Goal: Find specific page/section: Find specific page/section

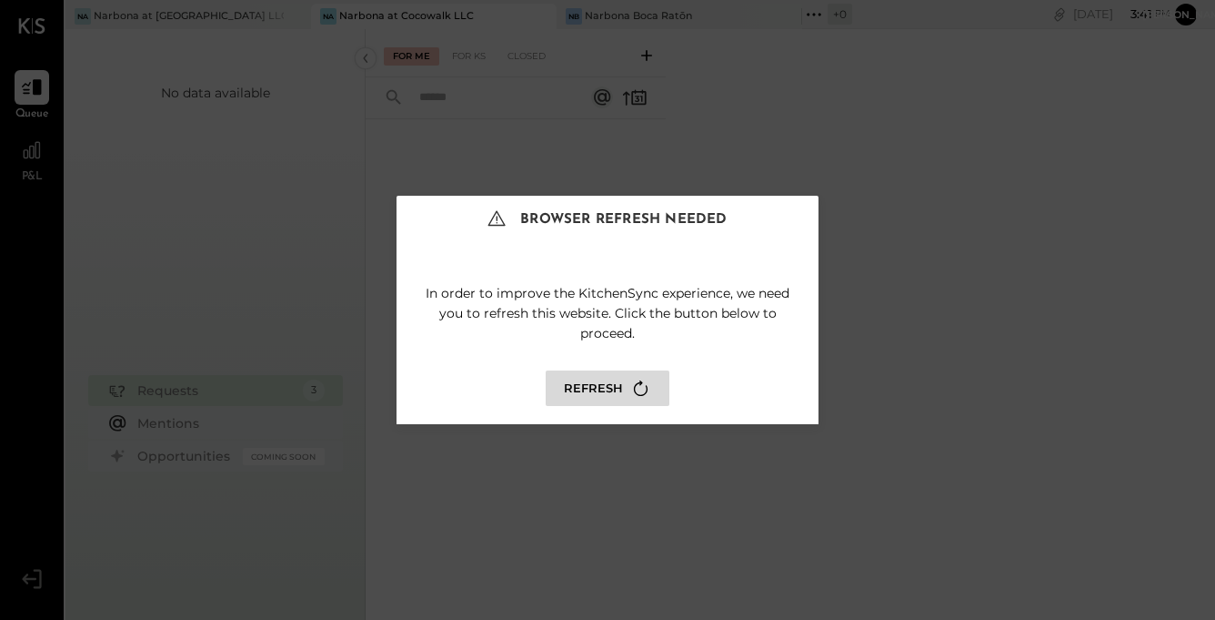
click at [605, 398] on button "Refresh" at bounding box center [608, 387] width 124 height 35
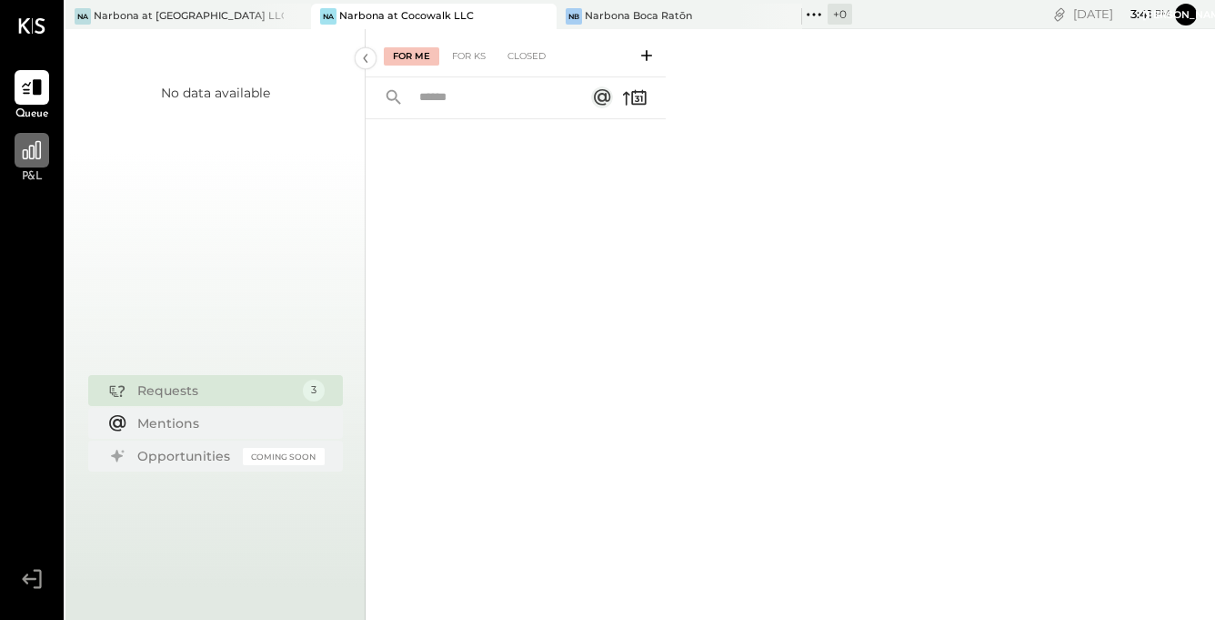
click at [34, 161] on icon at bounding box center [32, 150] width 24 height 24
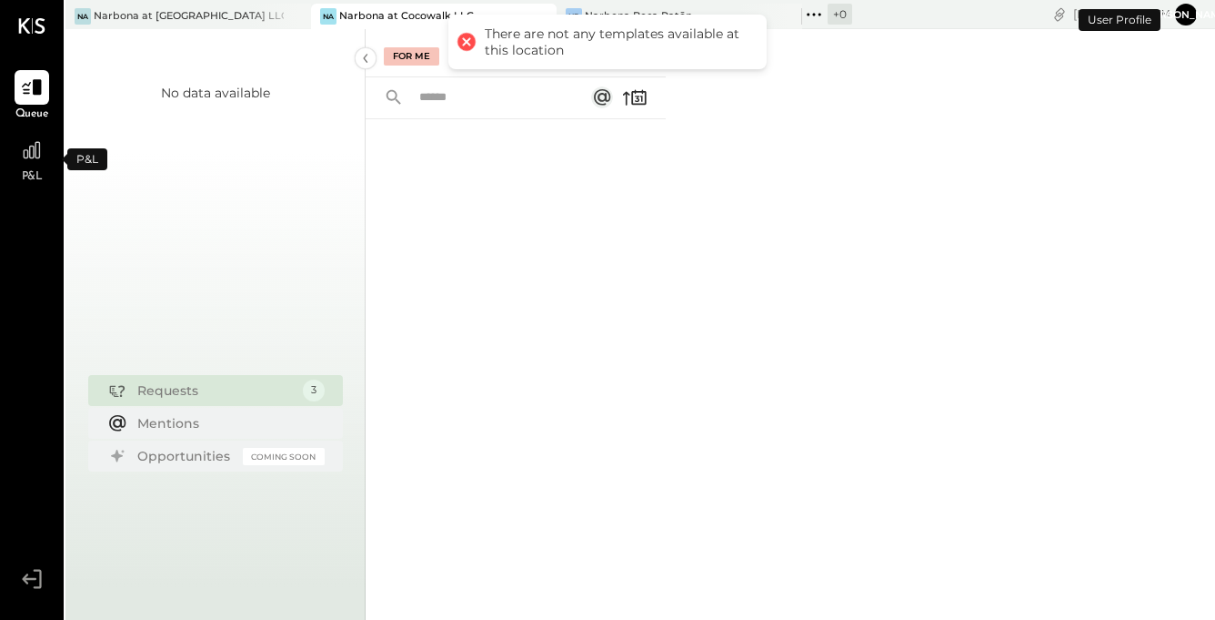
click at [34, 161] on icon at bounding box center [32, 150] width 22 height 22
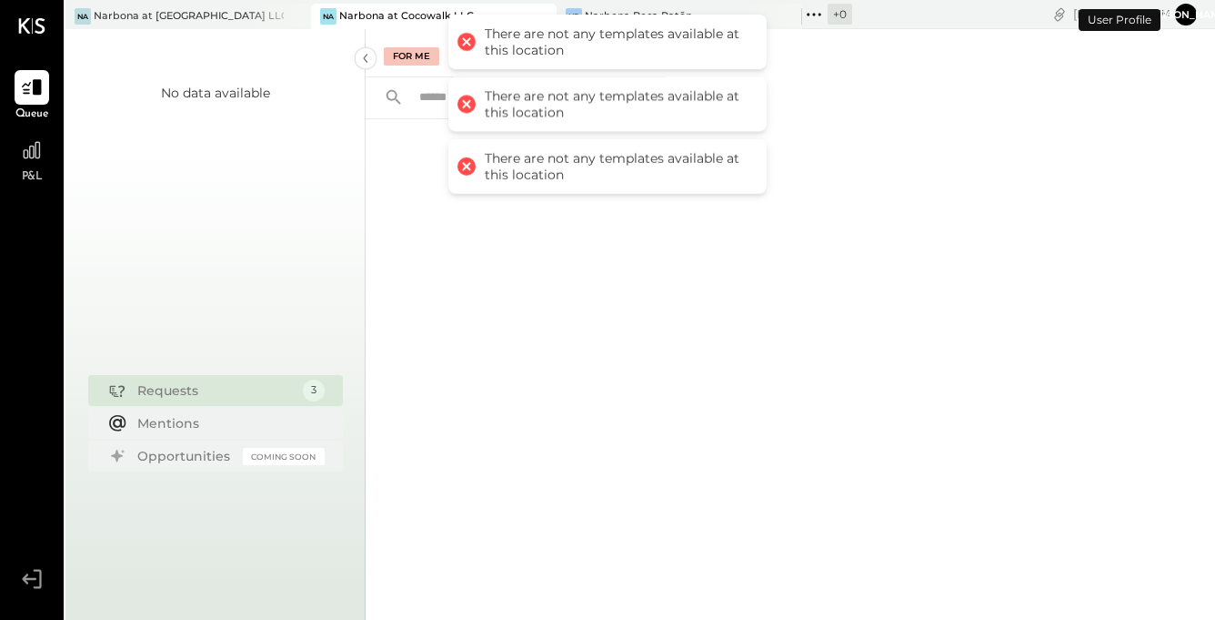
click at [34, 161] on icon at bounding box center [32, 150] width 22 height 22
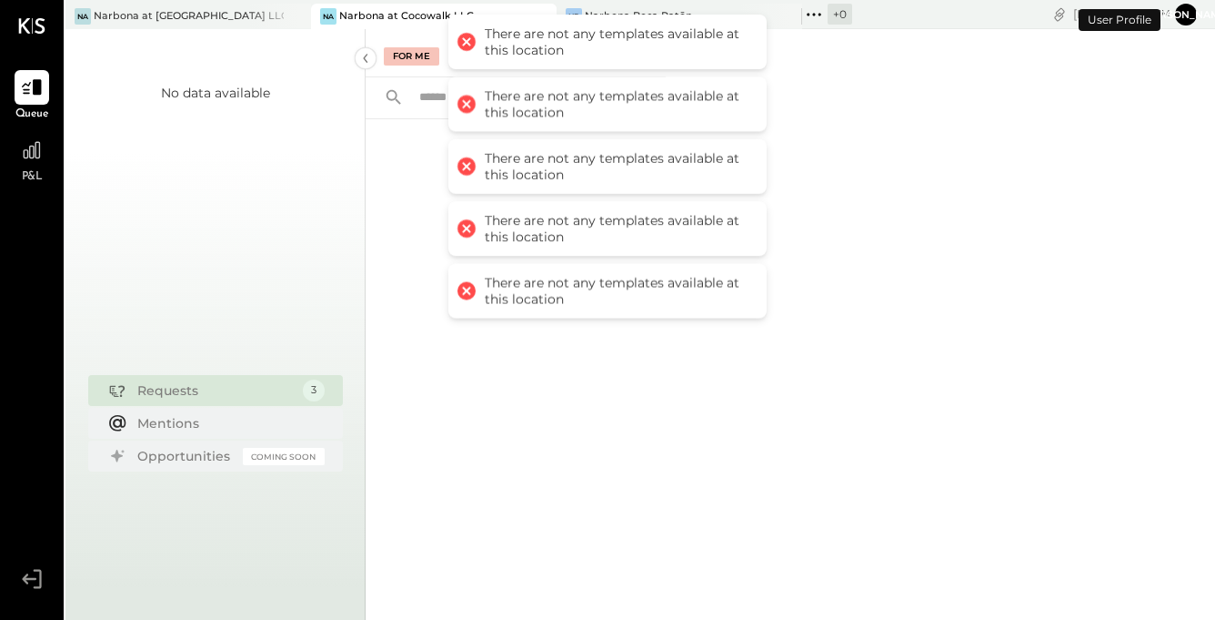
click at [34, 161] on icon at bounding box center [32, 150] width 22 height 22
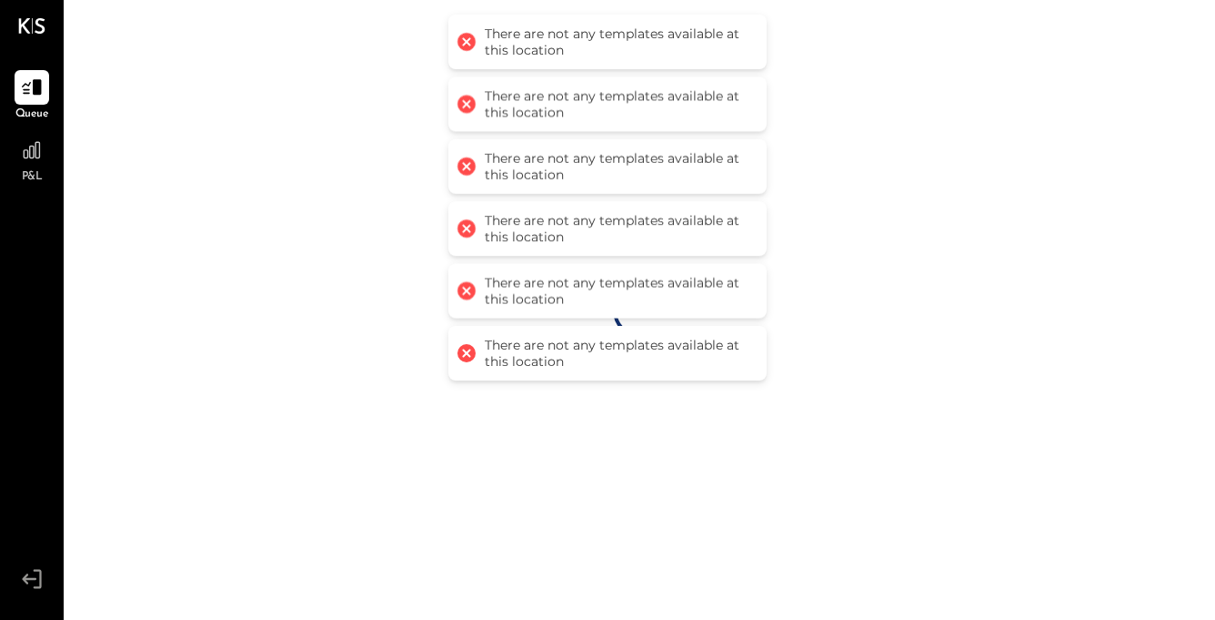
click at [34, 161] on icon at bounding box center [32, 150] width 22 height 22
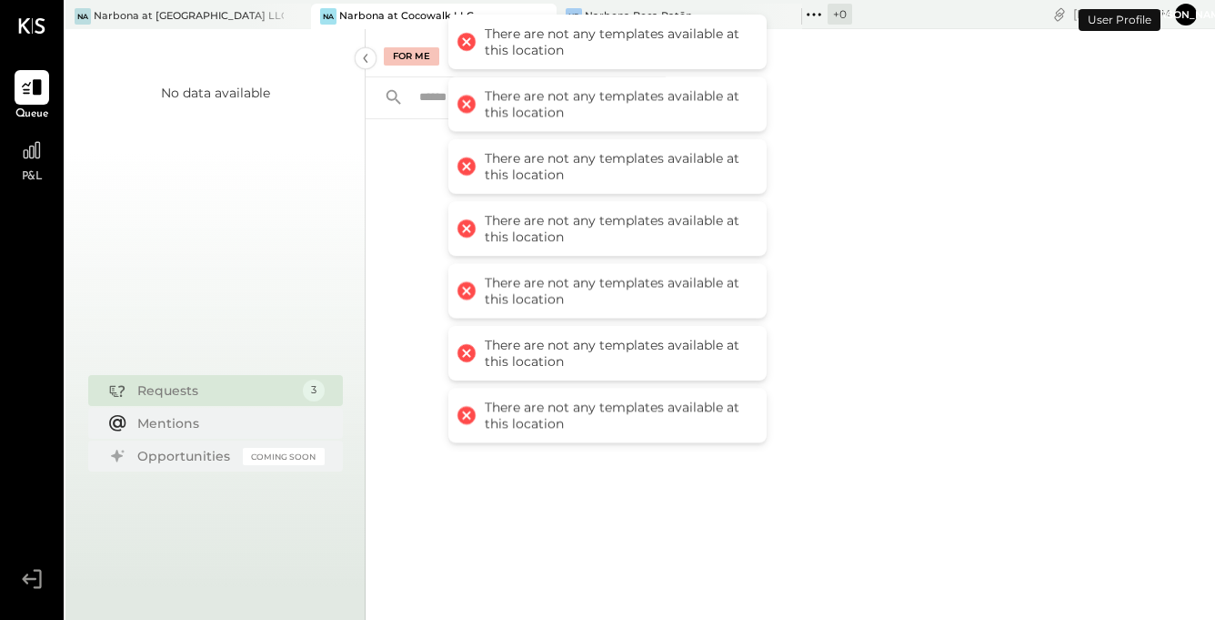
click at [34, 161] on icon at bounding box center [32, 150] width 22 height 22
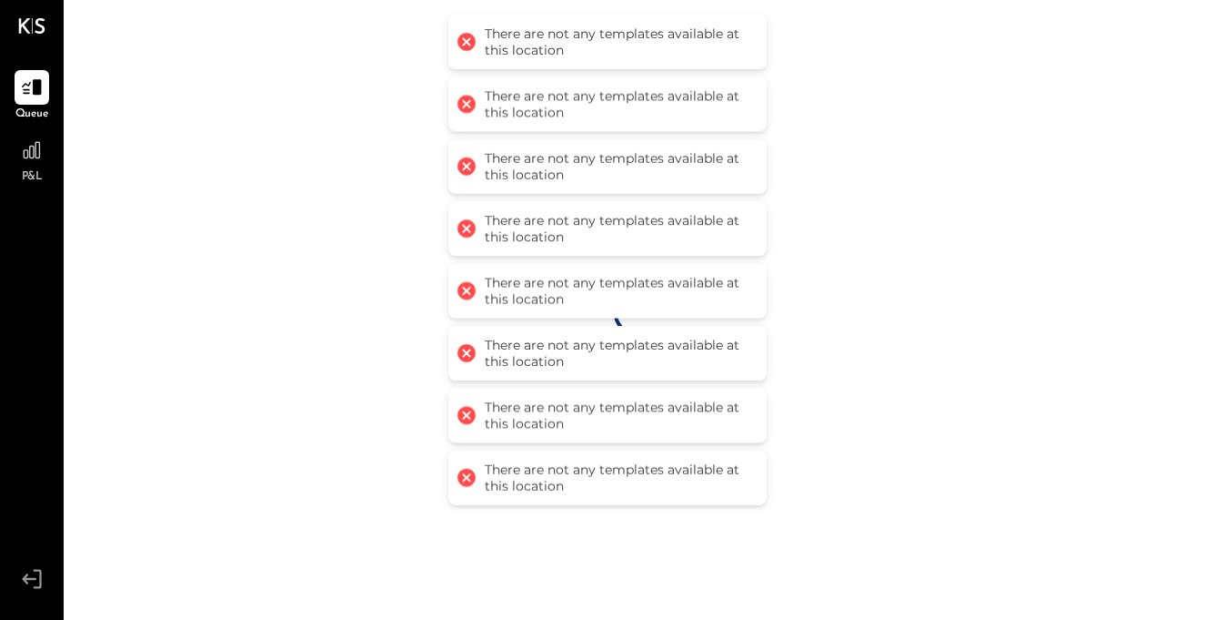
click at [34, 161] on icon at bounding box center [32, 150] width 22 height 22
